Goal: Task Accomplishment & Management: Complete application form

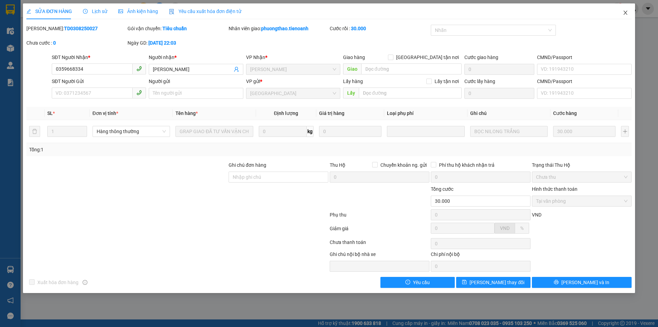
click at [629, 12] on span "Close" at bounding box center [625, 12] width 19 height 19
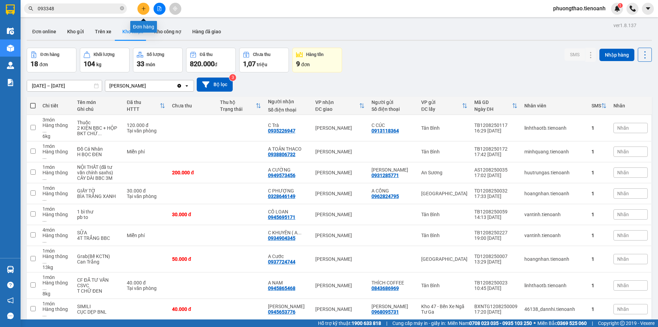
click at [144, 10] on icon "plus" at bounding box center [143, 9] width 0 height 4
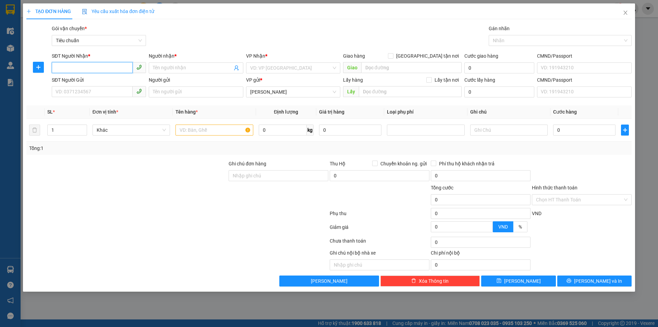
click at [115, 68] on input "SĐT Người Nhận *" at bounding box center [92, 67] width 81 height 11
type input "0869105728"
click at [102, 80] on div "0869105728 - HMARI" at bounding box center [99, 82] width 86 height 8
type input "HMARI"
type input "241567286"
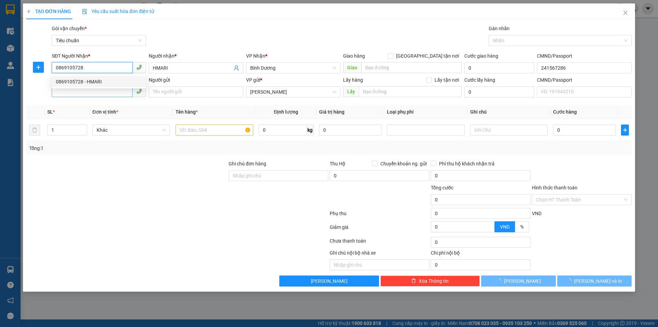
type input "60.000"
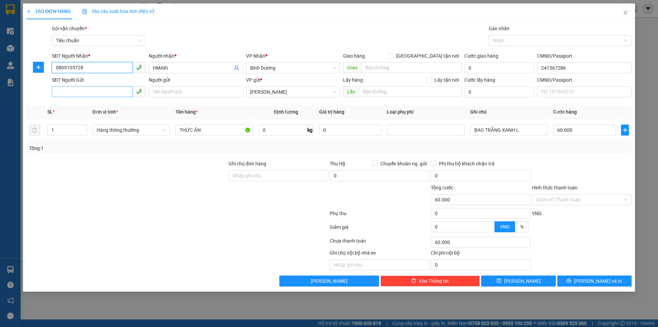
type input "0869105728"
click at [105, 95] on input "SĐT Người Gửi" at bounding box center [92, 91] width 81 height 11
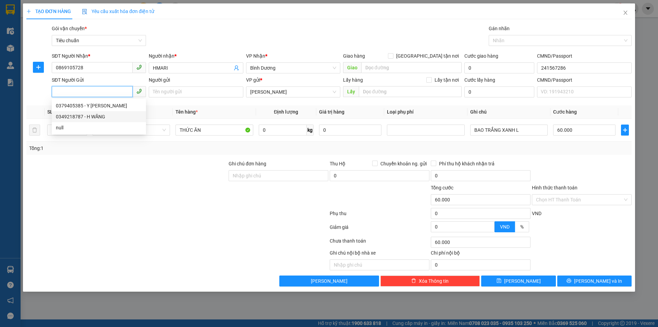
click at [102, 116] on div "0349218787 - H WĂNG" at bounding box center [99, 117] width 86 height 8
type input "0349218787"
type input "H WĂNG"
type input "241486597"
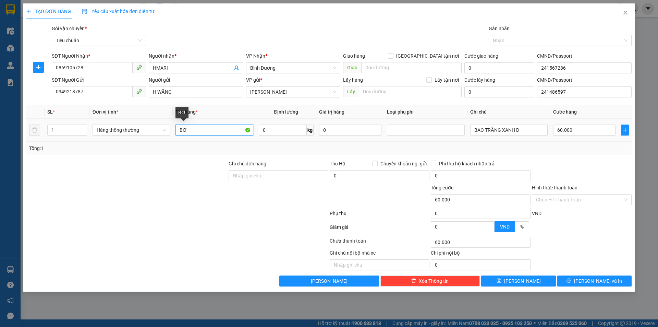
drag, startPoint x: 193, startPoint y: 127, endPoint x: 174, endPoint y: 134, distance: 20.2
click at [174, 134] on td "BƠ" at bounding box center [214, 130] width 83 height 23
type input "GIẤY TỜ"
click at [275, 133] on input "0" at bounding box center [283, 129] width 48 height 11
type input "1"
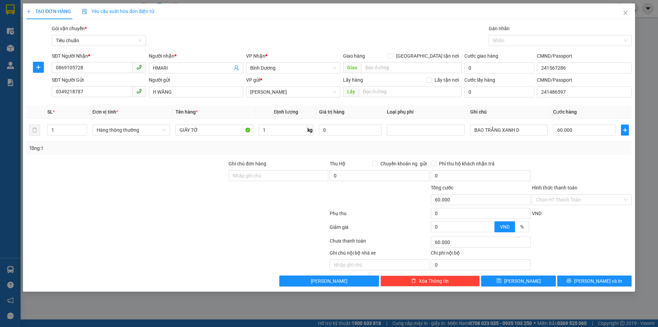
click at [217, 221] on div at bounding box center [177, 228] width 303 height 14
type input "30.000"
drag, startPoint x: 525, startPoint y: 126, endPoint x: 473, endPoint y: 140, distance: 53.5
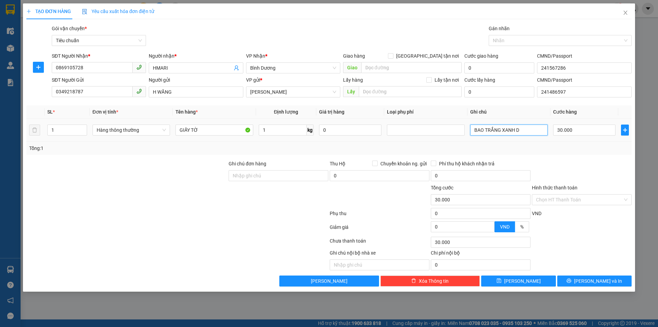
click at [473, 140] on td "BAO TRẮNG XANH D" at bounding box center [508, 130] width 83 height 23
type input "b"
type input "BÌ NHỰA TRẮNG"
click at [533, 284] on button "[PERSON_NAME]" at bounding box center [518, 280] width 74 height 11
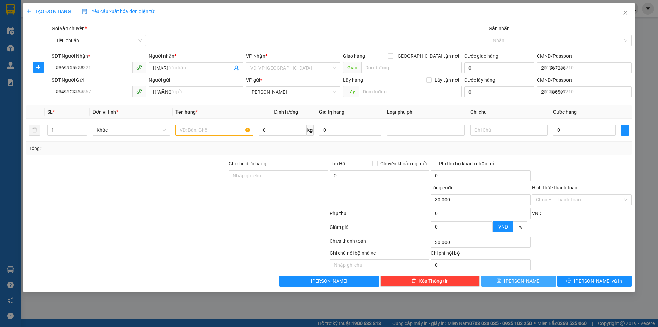
type input "0"
click at [628, 12] on icon "close" at bounding box center [625, 12] width 5 height 5
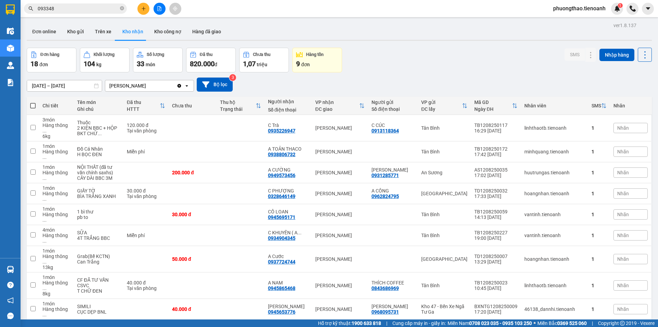
click at [81, 8] on input "093348" at bounding box center [78, 9] width 81 height 8
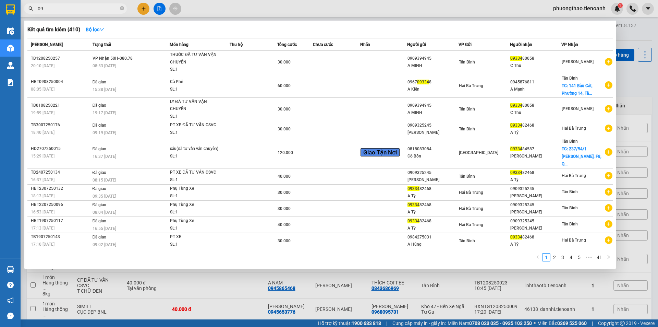
type input "0"
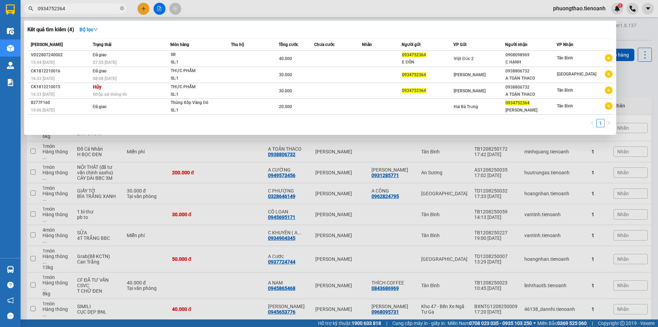
drag, startPoint x: 68, startPoint y: 8, endPoint x: 35, endPoint y: 6, distance: 33.3
click at [35, 6] on span "0934752364" at bounding box center [75, 8] width 103 height 10
type input "0934752364"
click at [249, 175] on div at bounding box center [329, 163] width 658 height 327
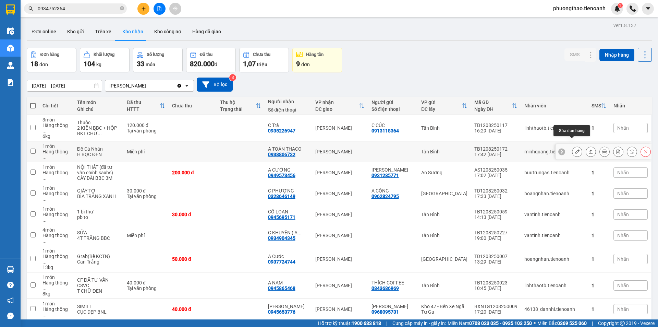
click at [574, 146] on button at bounding box center [577, 152] width 10 height 12
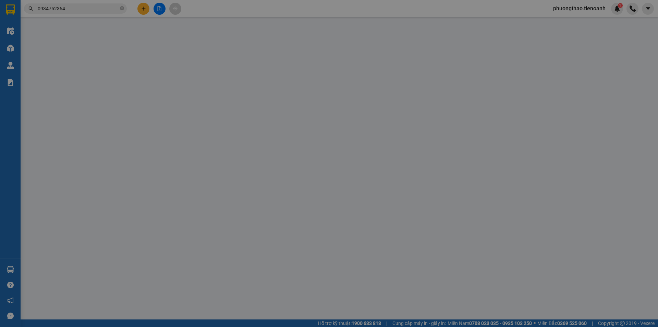
type input "0938806732"
type input "A TOẢN THACO"
type input "Bạn A Chiến"
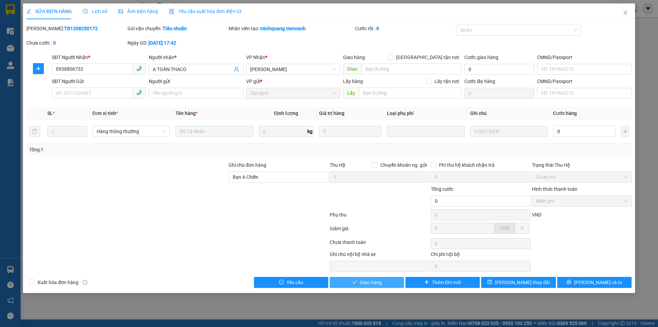
click at [378, 279] on span "Giao hàng" at bounding box center [371, 282] width 22 height 8
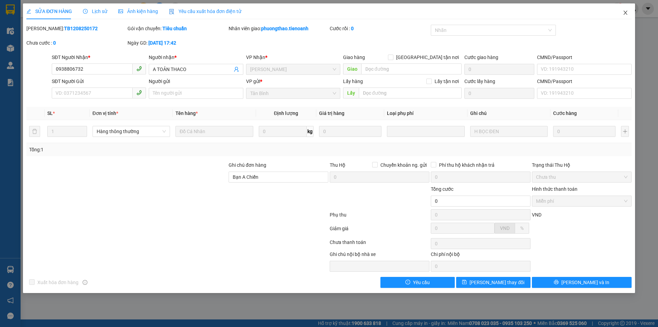
click at [630, 13] on span "Close" at bounding box center [625, 12] width 19 height 19
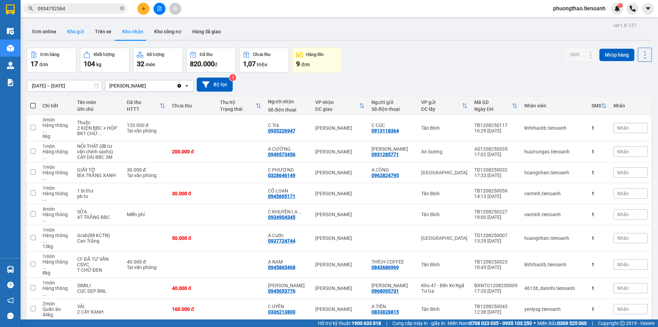
click at [82, 29] on button "Kho gửi" at bounding box center [76, 31] width 28 height 16
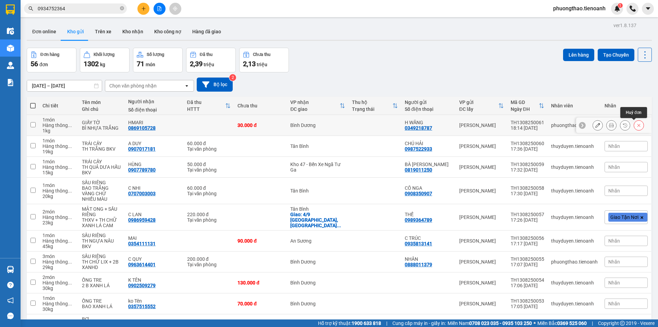
click at [635, 128] on button at bounding box center [639, 125] width 10 height 12
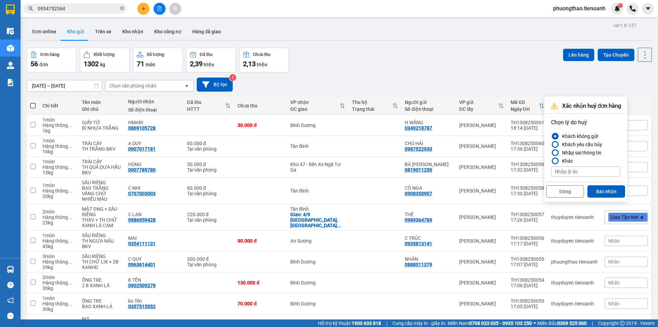
click at [569, 171] on input at bounding box center [585, 171] width 69 height 10
type input "K GỬI NỮA"
click at [607, 191] on button "Xác nhận" at bounding box center [606, 191] width 38 height 12
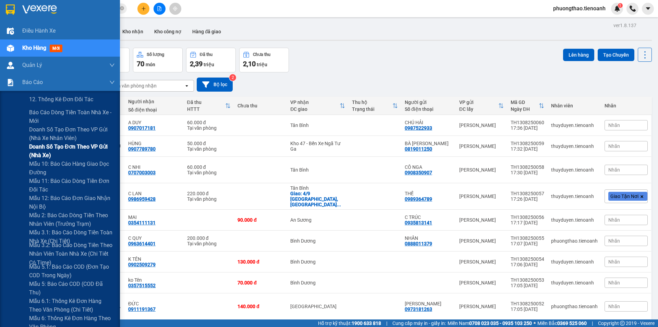
drag, startPoint x: 63, startPoint y: 235, endPoint x: 66, endPoint y: 145, distance: 90.9
click at [66, 145] on div "12. Thống kê đơn đối tác Báo cáo dòng tiền toàn nhà xe - mới Doanh số tạo đơn t…" at bounding box center [60, 236] width 120 height 291
